Goal: Task Accomplishment & Management: Manage account settings

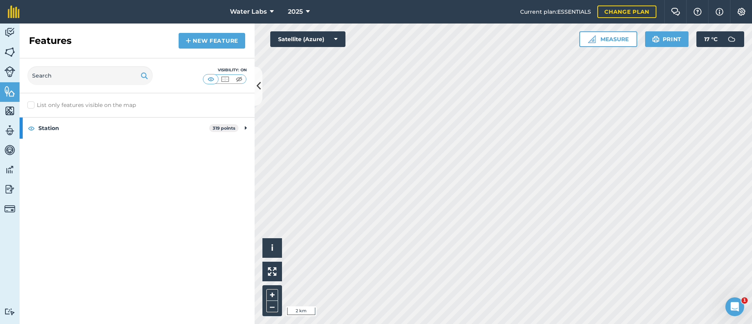
click at [379, 323] on html "Water Labs 2025 Current plan : ESSENTIALS Change plan Farm Chat Help Info Setti…" at bounding box center [376, 162] width 752 height 324
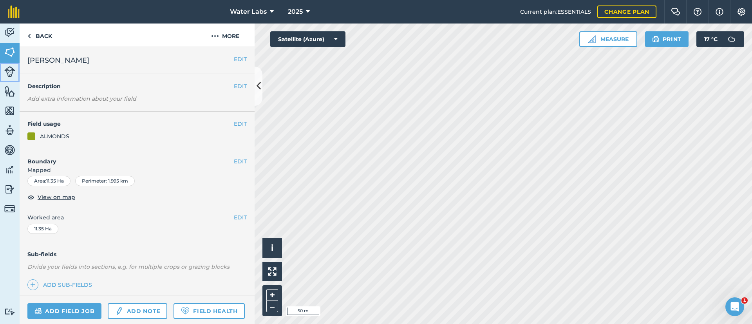
click at [7, 69] on img at bounding box center [9, 71] width 11 height 11
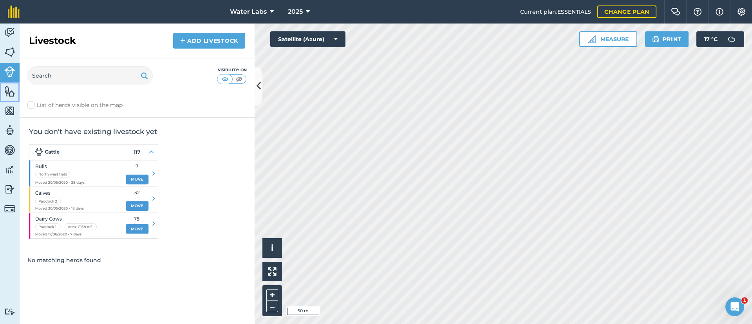
click at [11, 94] on img at bounding box center [9, 91] width 11 height 12
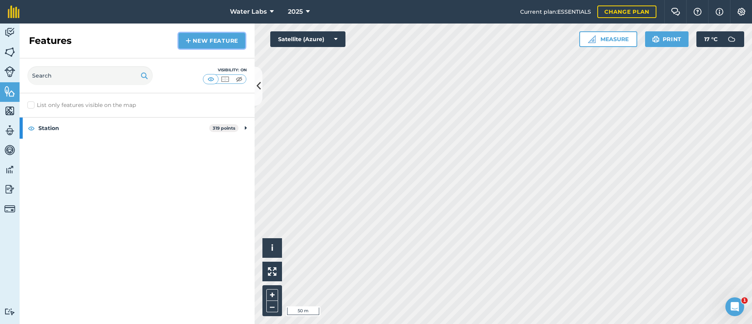
click at [186, 45] on img at bounding box center [188, 40] width 5 height 9
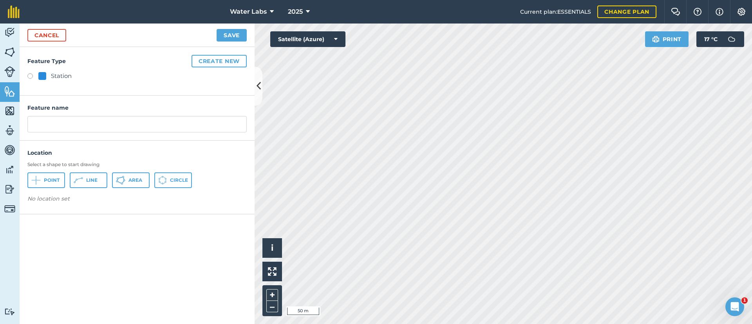
click at [32, 76] on label at bounding box center [32, 77] width 11 height 8
radio input "true"
click at [47, 175] on button "Point" at bounding box center [46, 180] width 38 height 16
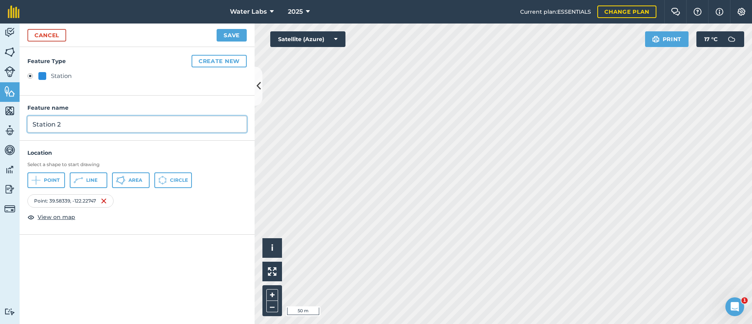
click at [135, 126] on input "Station 2" at bounding box center [136, 124] width 219 height 16
type input "S"
type input "[PERSON_NAME] South"
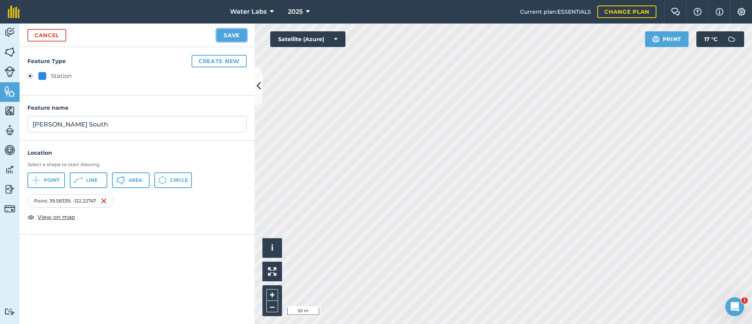
click at [232, 38] on button "Save" at bounding box center [232, 35] width 30 height 13
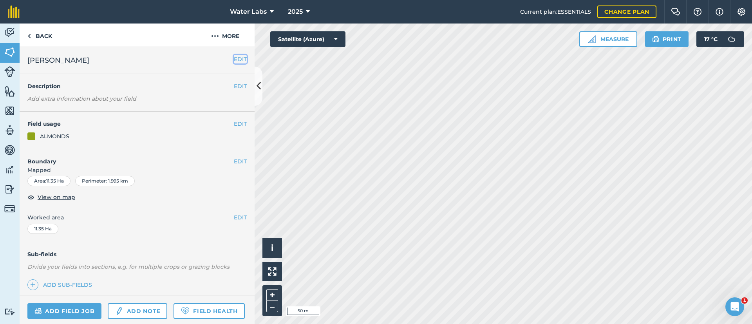
click at [234, 61] on button "EDIT" at bounding box center [240, 59] width 13 height 9
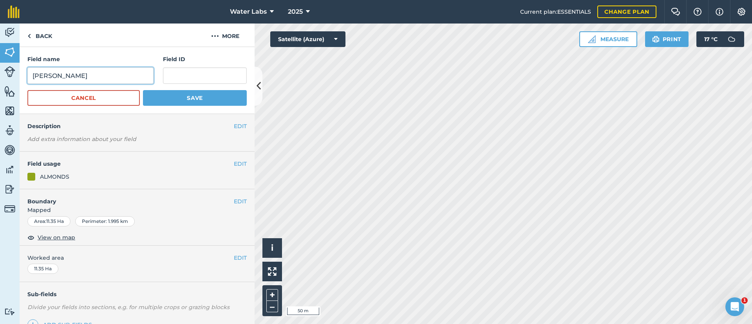
click at [99, 73] on input "[PERSON_NAME]" at bounding box center [90, 75] width 126 height 16
type input "[PERSON_NAME] North"
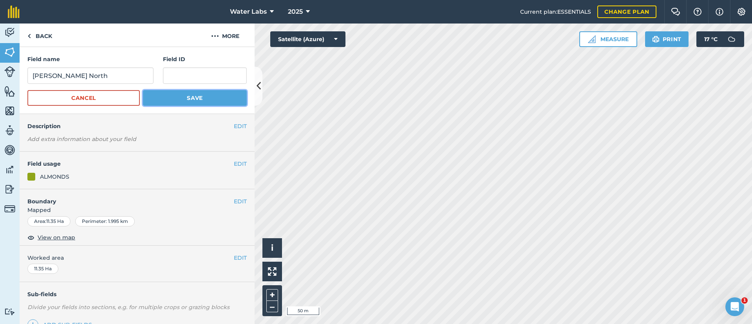
click at [214, 91] on button "Save" at bounding box center [195, 98] width 104 height 16
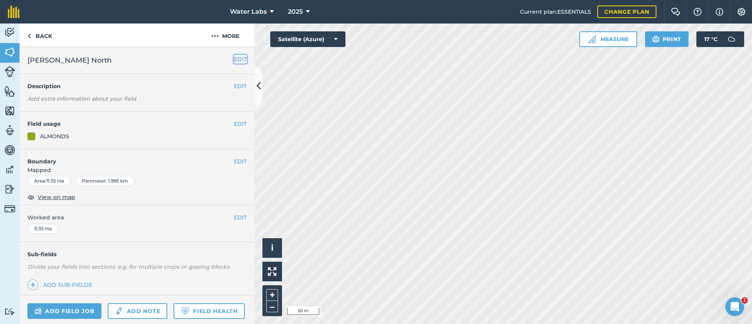
click at [236, 61] on button "EDIT" at bounding box center [240, 59] width 13 height 9
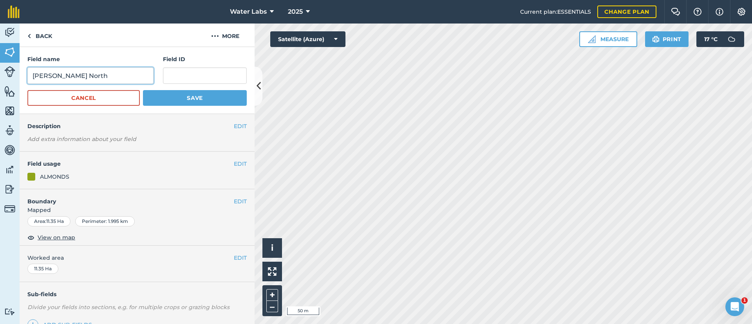
click at [116, 78] on input "[PERSON_NAME] North" at bounding box center [90, 75] width 126 height 16
type input "[PERSON_NAME]"
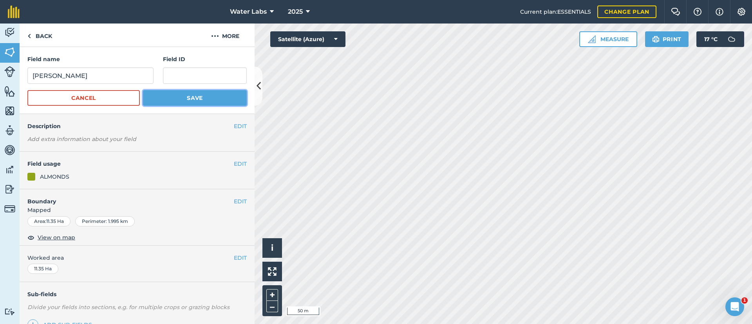
click at [144, 92] on button "Save" at bounding box center [195, 98] width 104 height 16
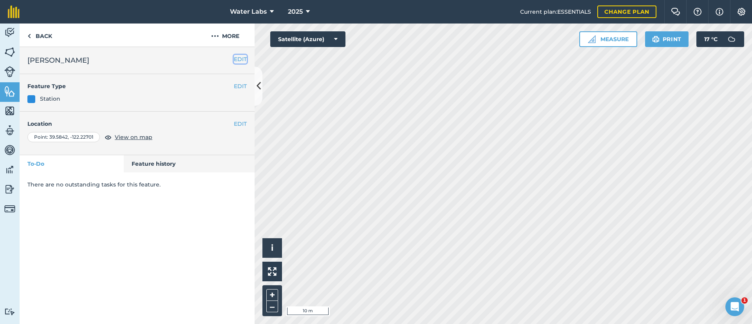
click at [239, 61] on button "EDIT" at bounding box center [240, 59] width 13 height 9
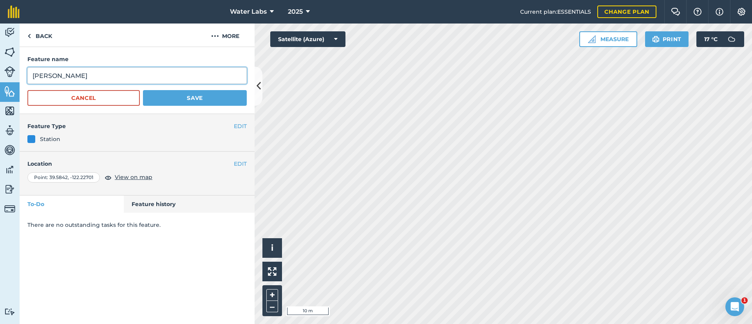
click at [123, 80] on input "[PERSON_NAME]" at bounding box center [136, 75] width 219 height 16
type input "[PERSON_NAME] North"
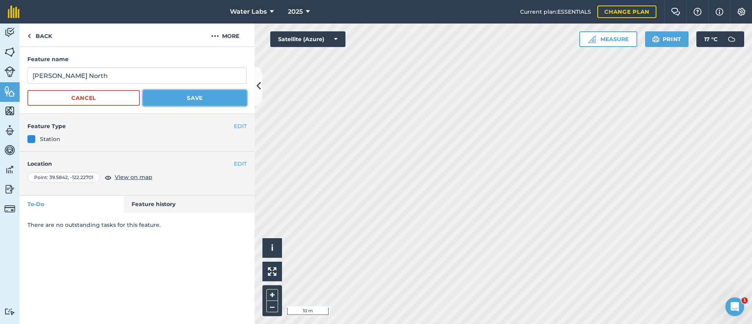
click at [184, 103] on button "Save" at bounding box center [195, 98] width 104 height 16
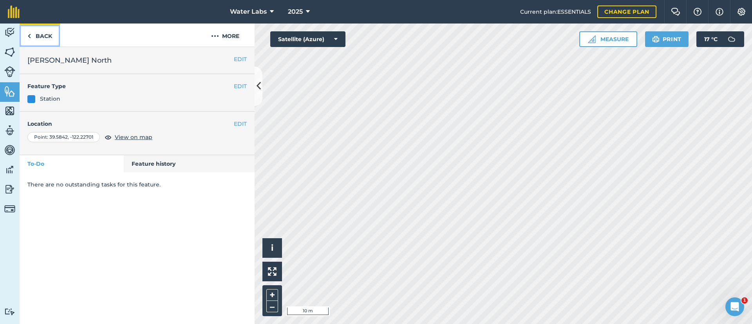
click at [31, 36] on link "Back" at bounding box center [40, 34] width 40 height 23
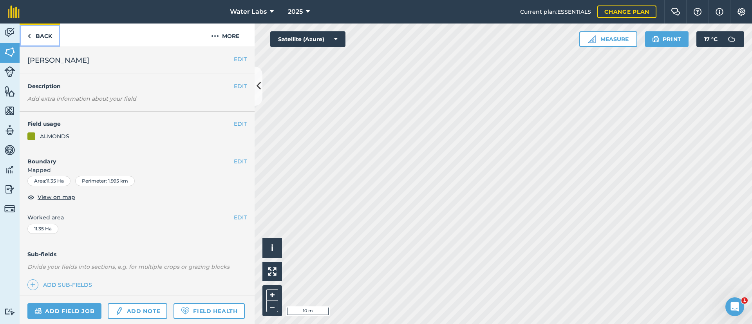
click at [31, 31] on link "Back" at bounding box center [40, 34] width 40 height 23
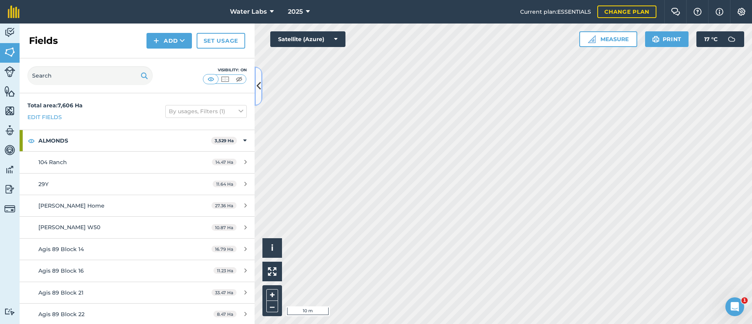
click at [256, 79] on icon at bounding box center [258, 86] width 4 height 14
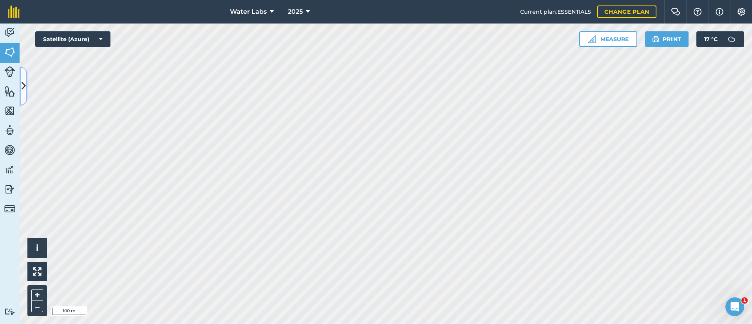
click at [21, 86] on button at bounding box center [24, 86] width 8 height 39
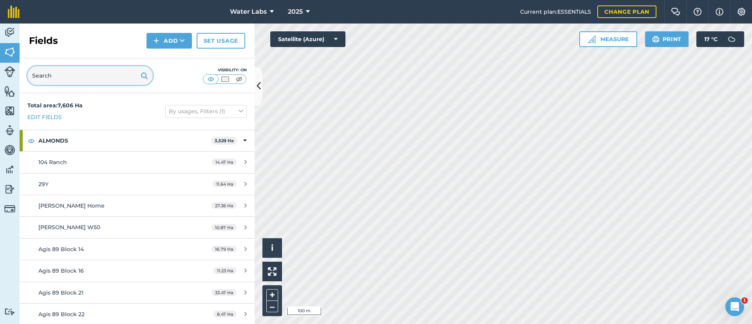
click at [73, 74] on input "text" at bounding box center [89, 75] width 125 height 19
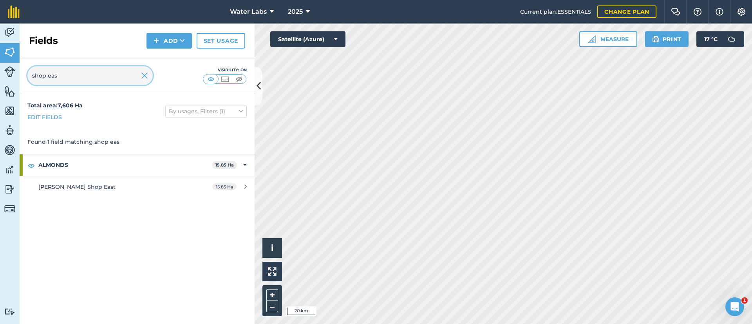
type input "shop eas"
click at [145, 76] on img at bounding box center [144, 75] width 7 height 9
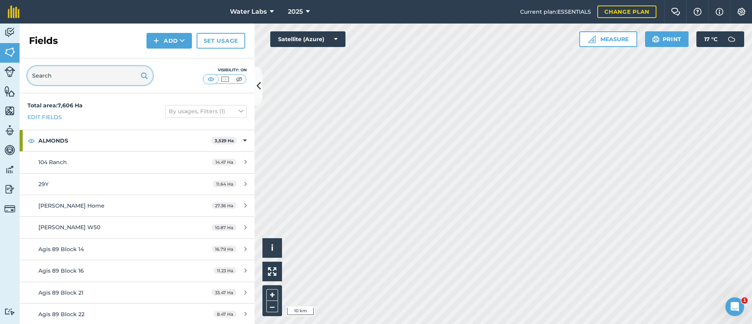
click at [119, 76] on input "text" at bounding box center [89, 75] width 125 height 19
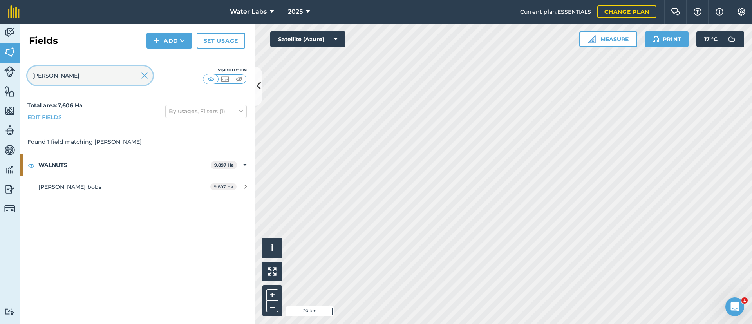
click at [122, 77] on input "[PERSON_NAME]" at bounding box center [89, 75] width 125 height 19
type input "c"
type input "j"
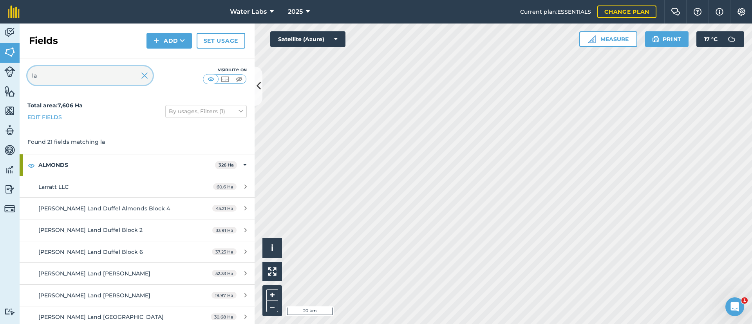
type input "l"
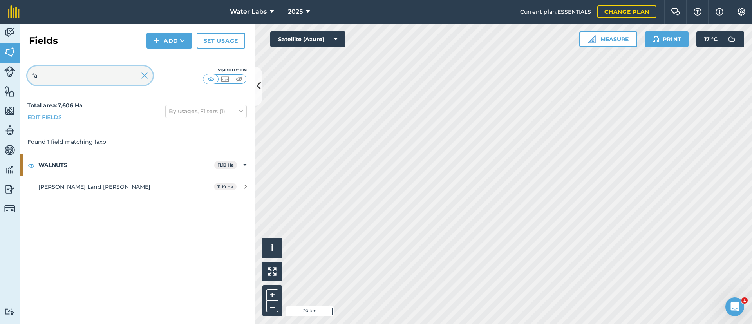
type input "f"
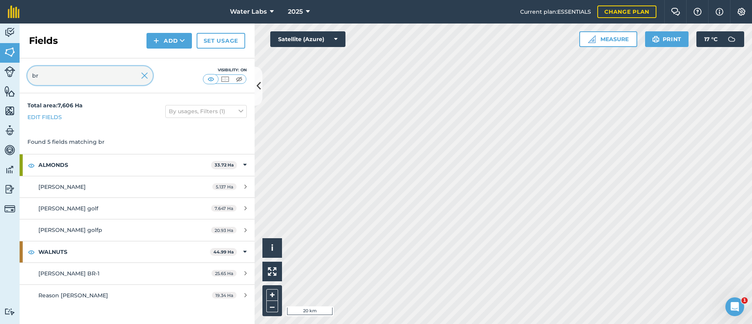
type input "b"
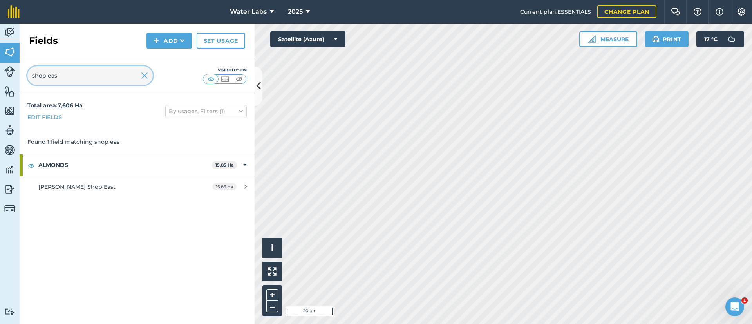
type input "shop eas"
